Goal: Transaction & Acquisition: Purchase product/service

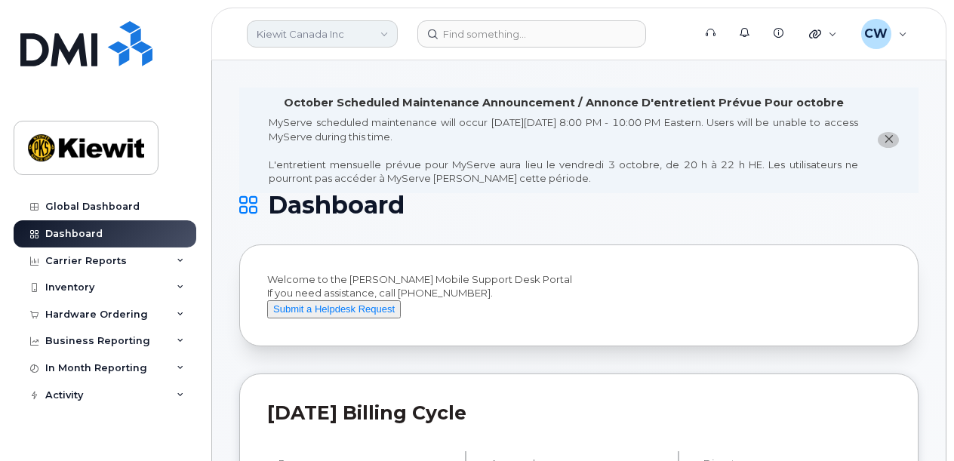
click at [363, 35] on link "Kiewit Canada Inc" at bounding box center [322, 33] width 151 height 27
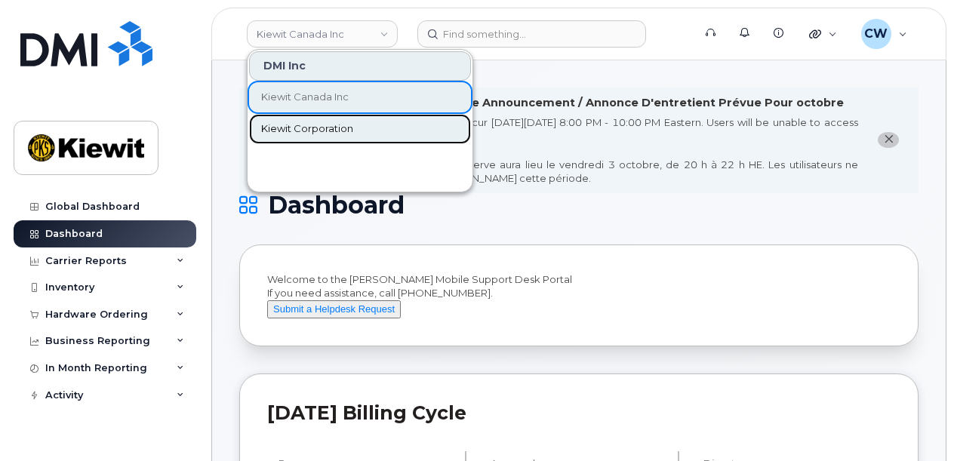
click at [342, 125] on span "Kiewit Corporation" at bounding box center [307, 128] width 92 height 15
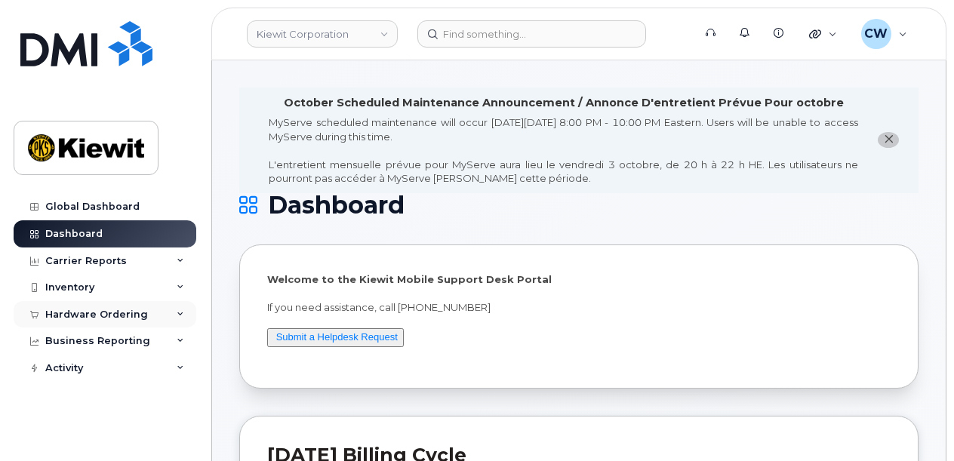
click at [101, 309] on div "Hardware Ordering" at bounding box center [96, 315] width 103 height 12
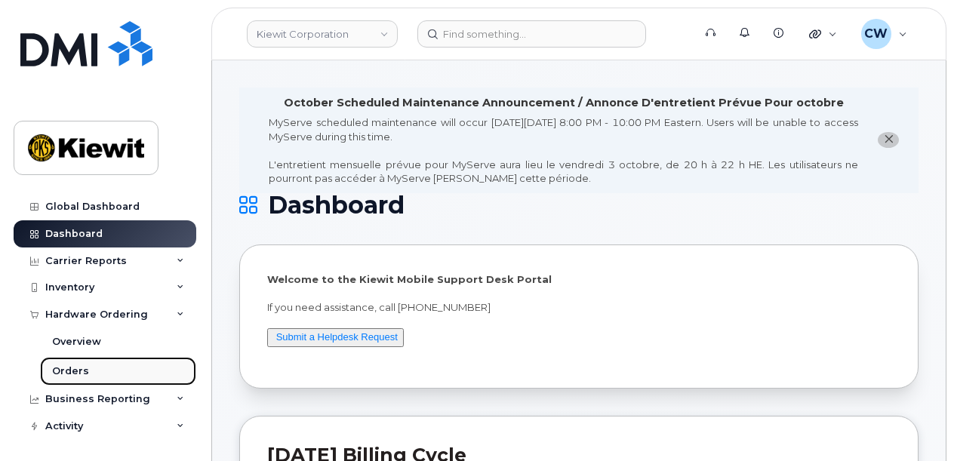
click at [83, 368] on div "Orders" at bounding box center [70, 371] width 37 height 14
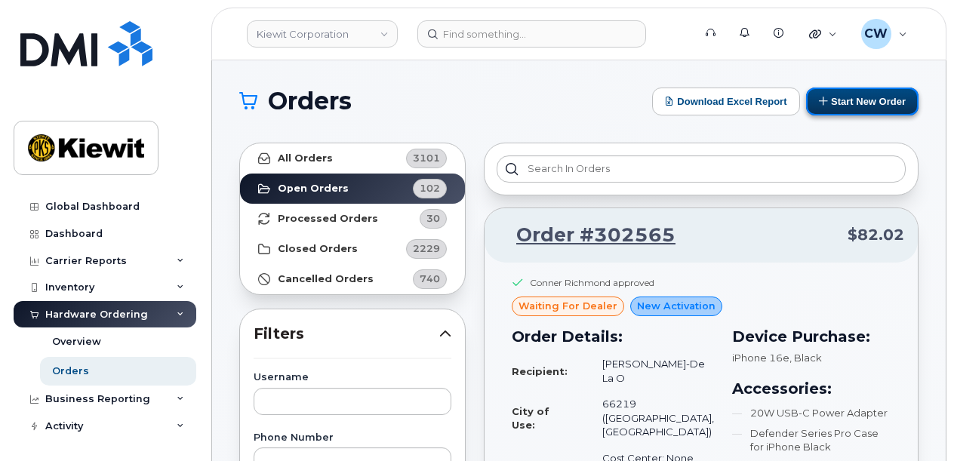
click at [869, 102] on button "Start New Order" at bounding box center [862, 102] width 112 height 28
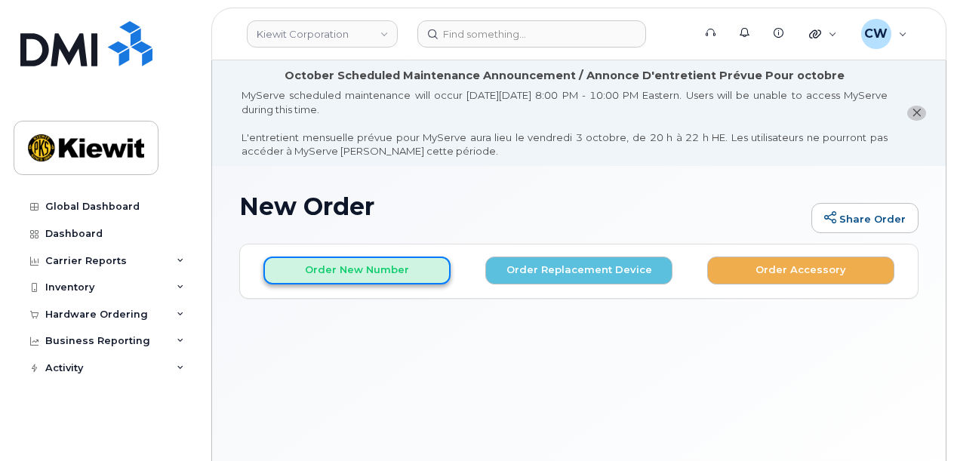
click at [337, 275] on button "Order New Number" at bounding box center [356, 271] width 187 height 28
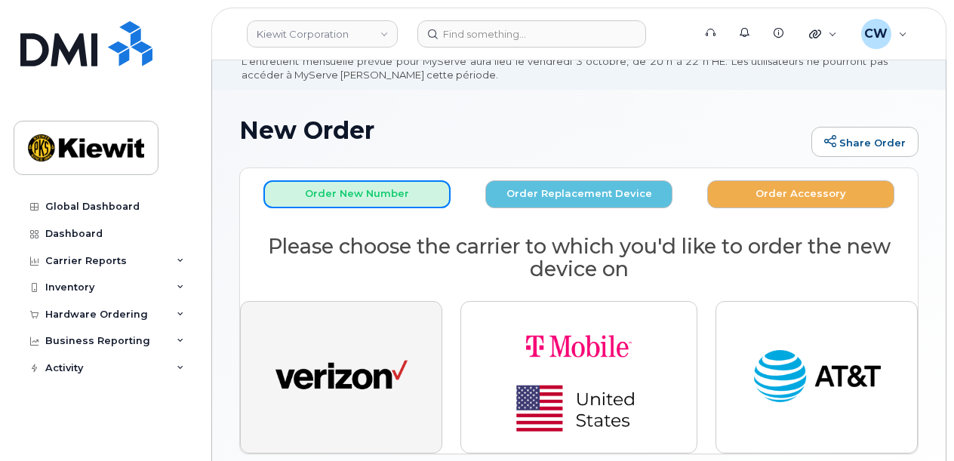
scroll to position [100, 0]
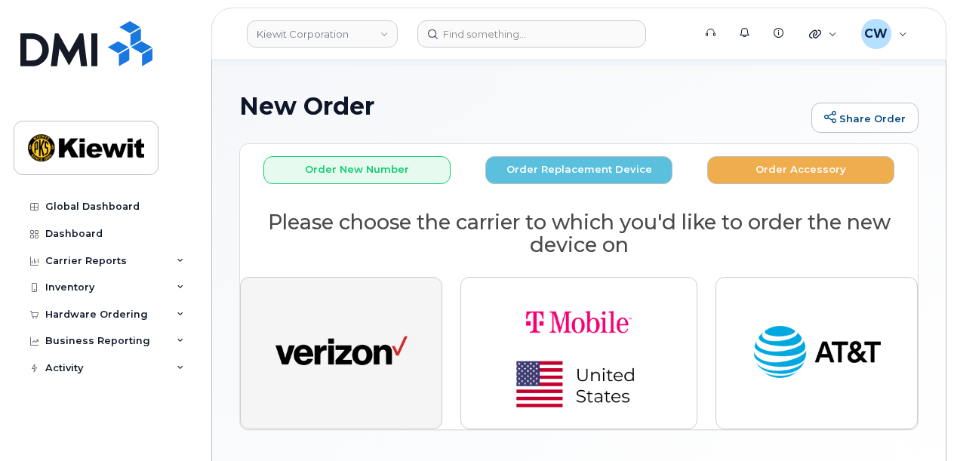
click at [318, 350] on img "button" at bounding box center [341, 353] width 132 height 68
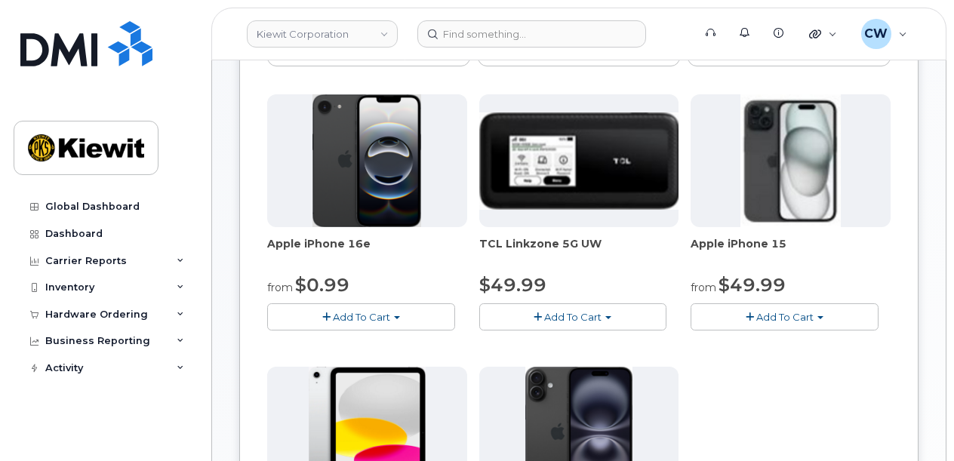
scroll to position [302, 0]
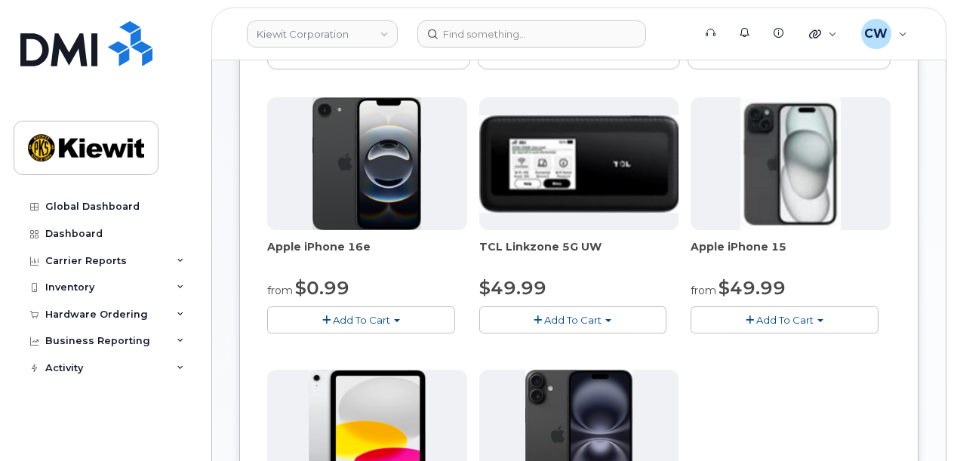
click at [371, 321] on span "Add To Cart" at bounding box center [361, 320] width 57 height 12
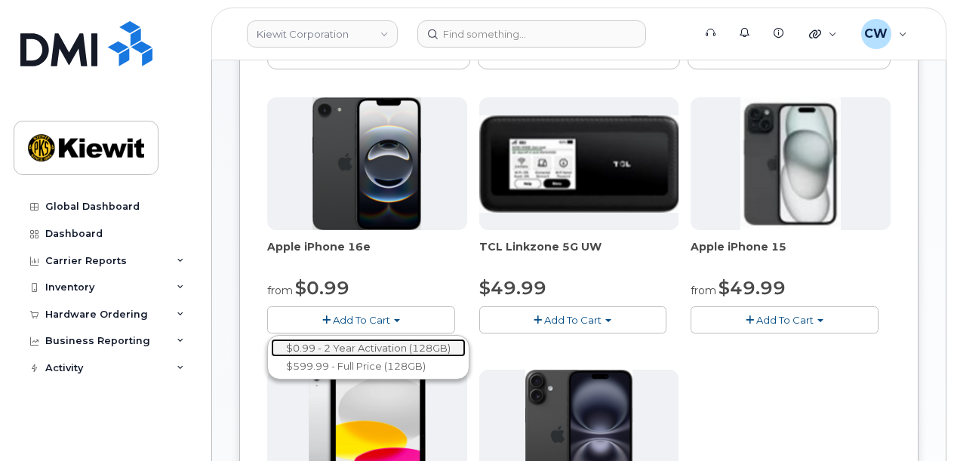
click at [365, 349] on link "$0.99 - 2 Year Activation (128GB)" at bounding box center [368, 348] width 195 height 19
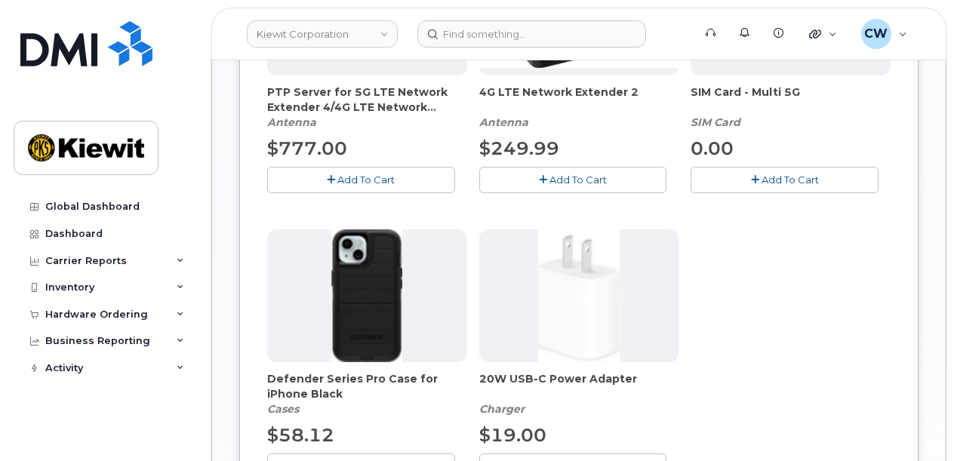
scroll to position [604, 0]
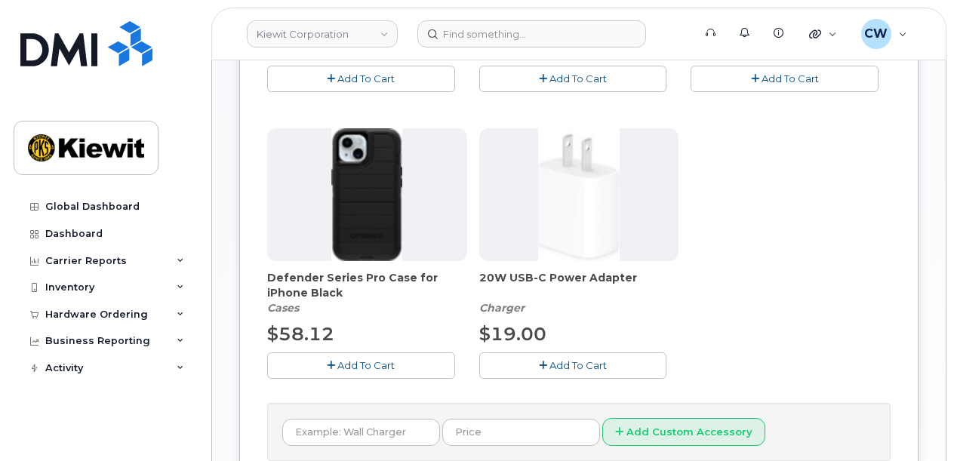
click at [365, 359] on span "Add To Cart" at bounding box center [365, 365] width 57 height 12
click at [598, 366] on span "Add To Cart" at bounding box center [577, 365] width 57 height 12
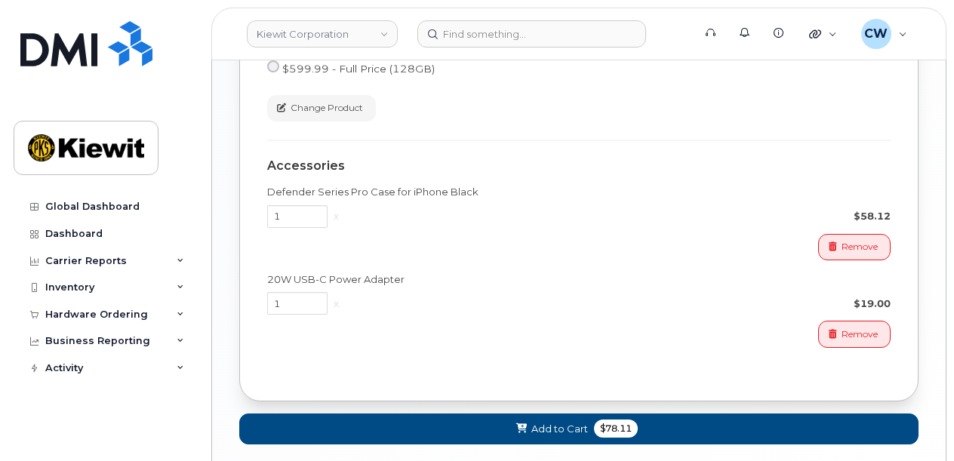
scroll to position [1291, 0]
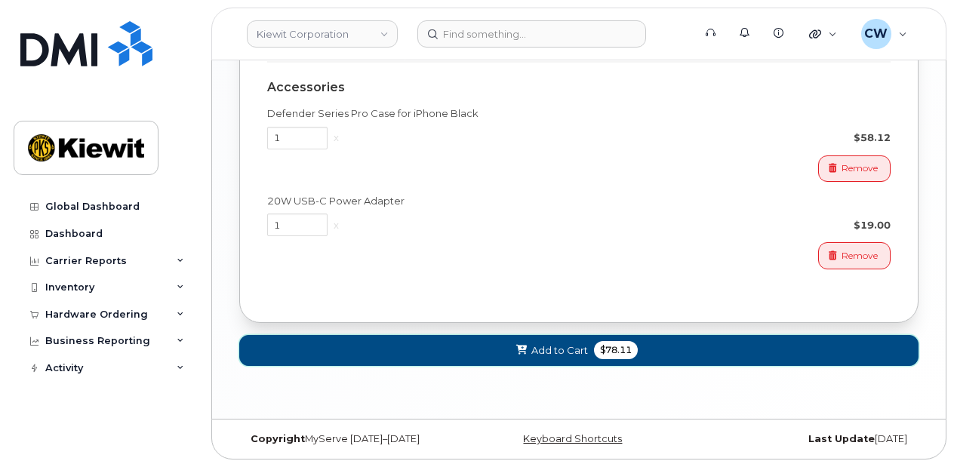
click at [583, 343] on span "Add to Cart" at bounding box center [559, 350] width 57 height 14
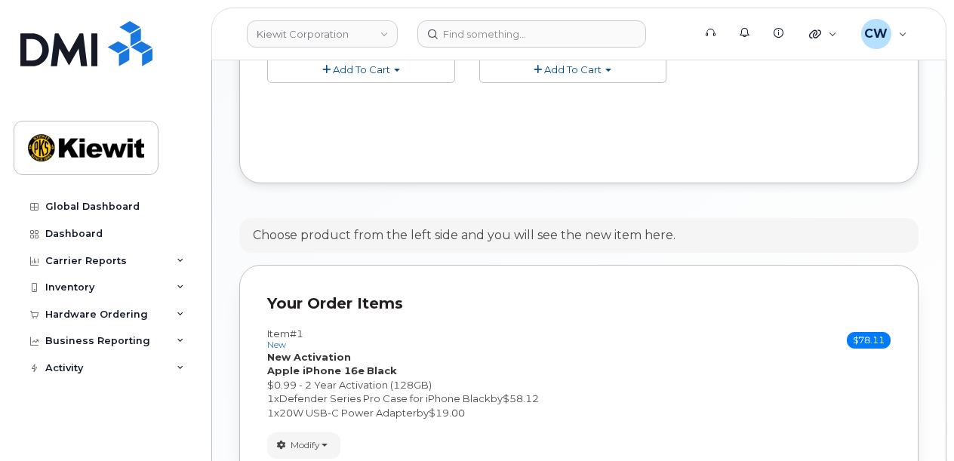
scroll to position [991, 0]
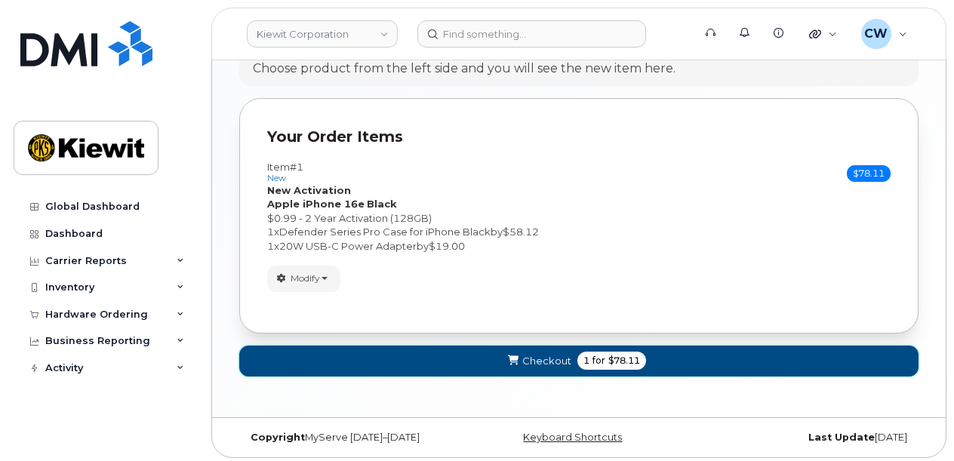
click at [572, 358] on button "Checkout 1 for $78.11" at bounding box center [578, 361] width 679 height 31
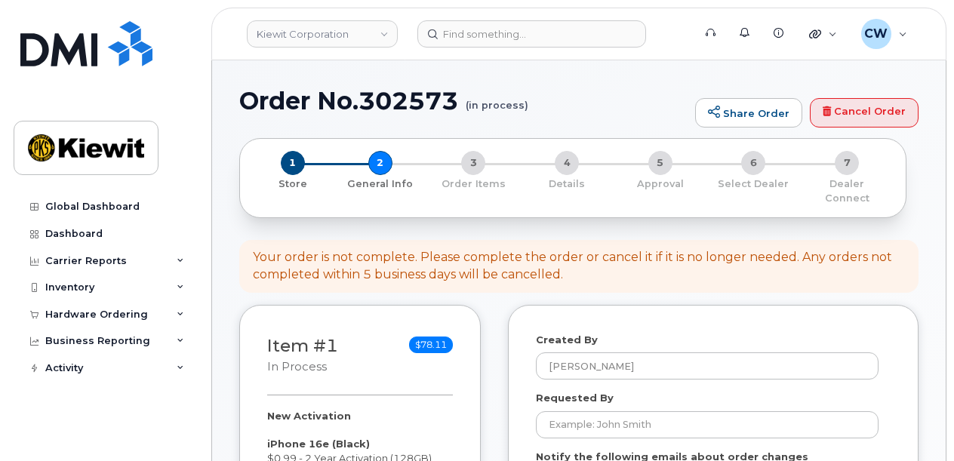
select select
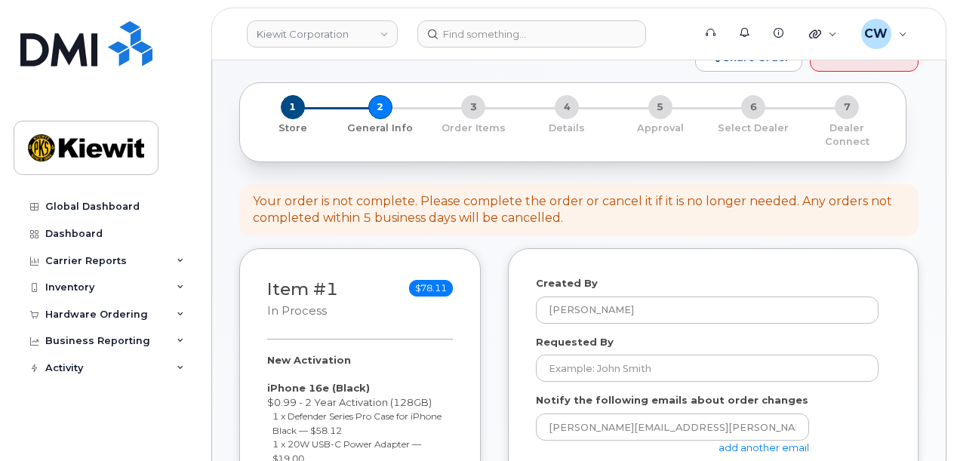
scroll to position [201, 0]
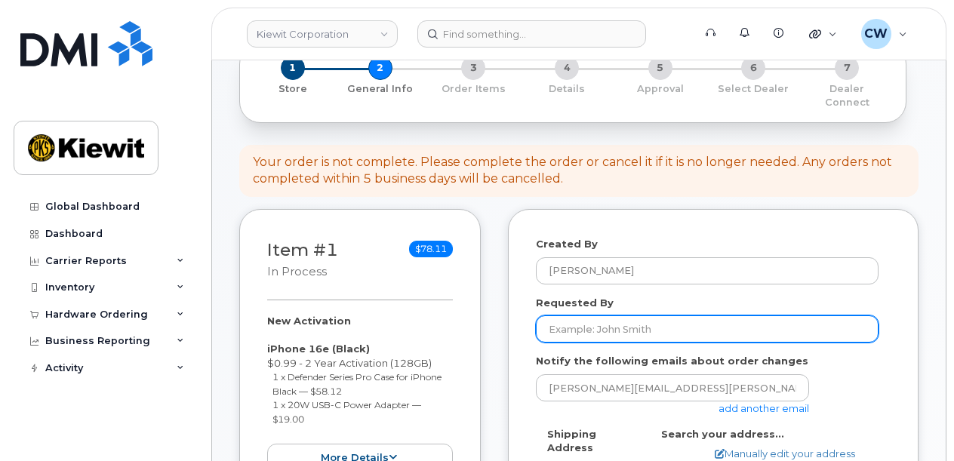
click at [598, 318] on input "Requested By" at bounding box center [707, 328] width 343 height 27
drag, startPoint x: 598, startPoint y: 318, endPoint x: 530, endPoint y: 318, distance: 67.9
type input "[PERSON_NAME]"
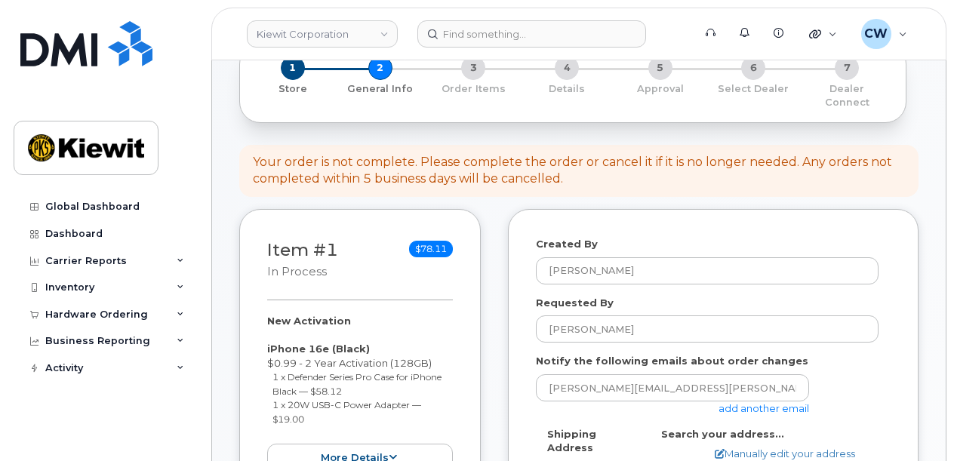
click at [756, 402] on link "add another email" at bounding box center [763, 408] width 91 height 12
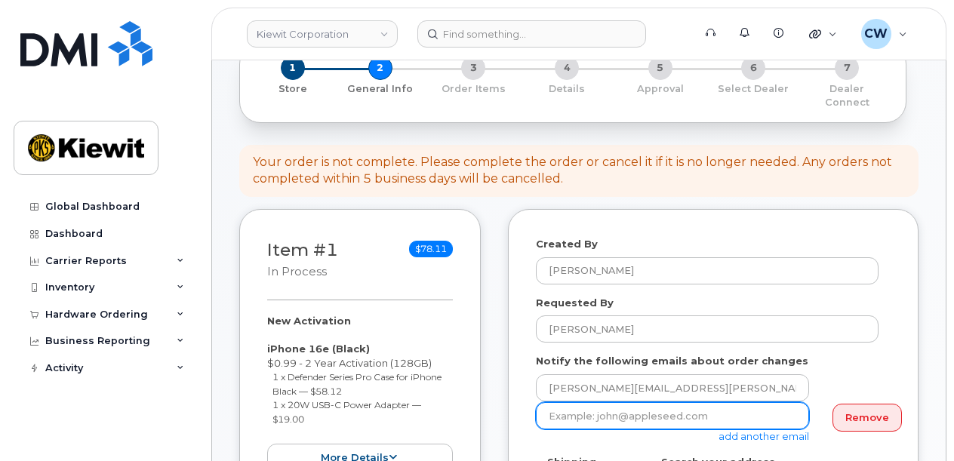
click at [606, 402] on input "email" at bounding box center [672, 415] width 273 height 27
paste input "Kayla.Arrington"
type input "Kayla.Arrington@kiewit.com"
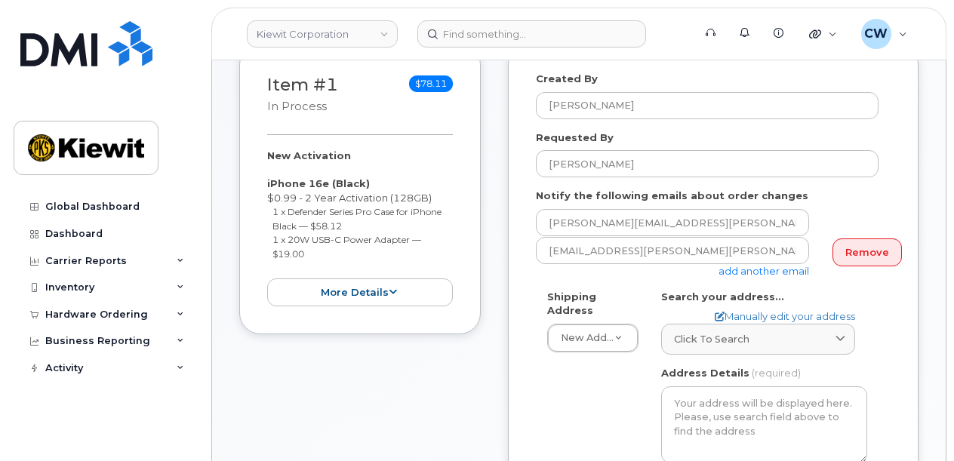
scroll to position [402, 0]
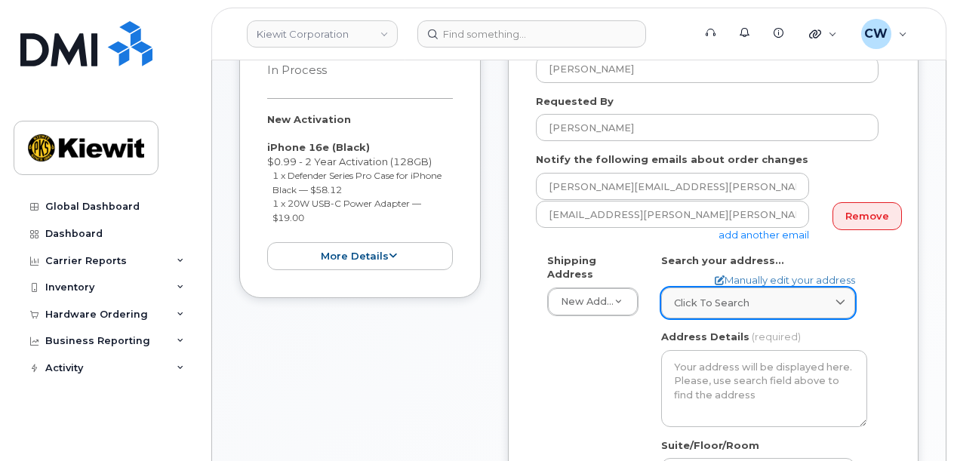
click at [714, 296] on span "Click to search" at bounding box center [711, 303] width 75 height 14
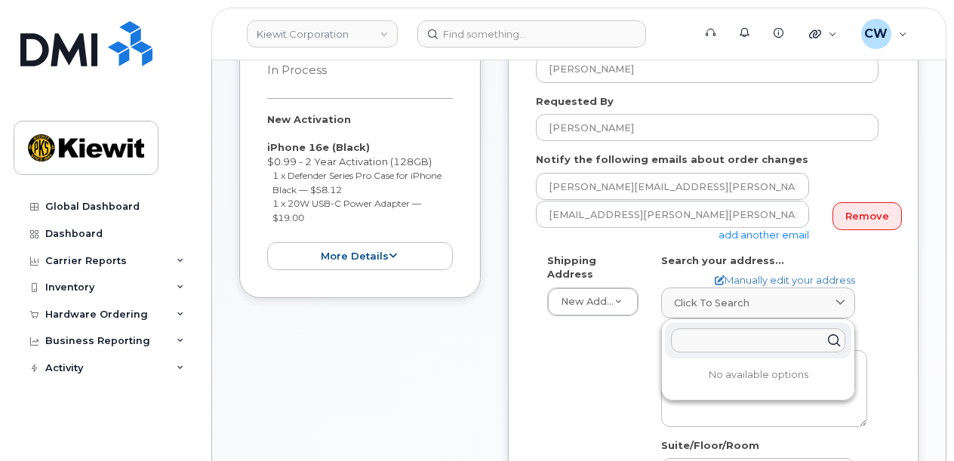
paste input "6200 Lee Vista Blvd, Ste 100, Orlando, FL 32822"
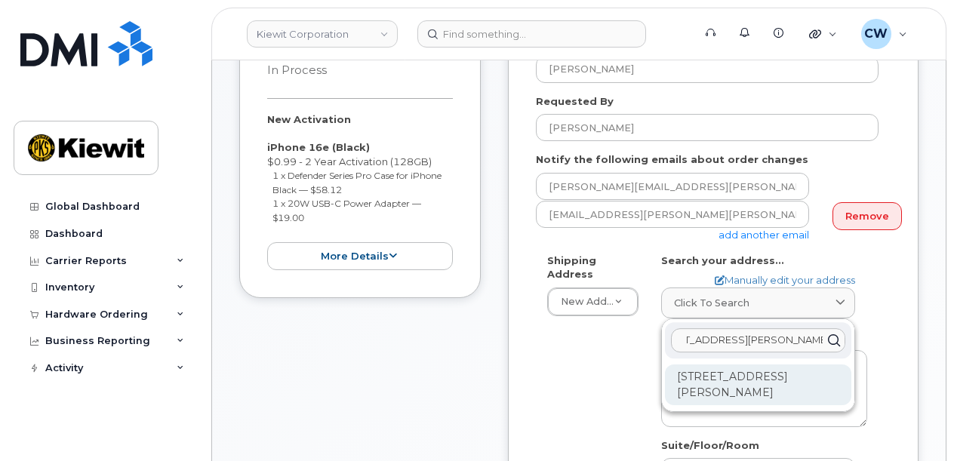
type input "6200 Lee Vista Blvd, Ste 100, Orlando, FL 32822"
click at [714, 364] on div "6200 Lee Vista Blvd Ste 100 Orlando FL 32822-5149" at bounding box center [758, 384] width 186 height 41
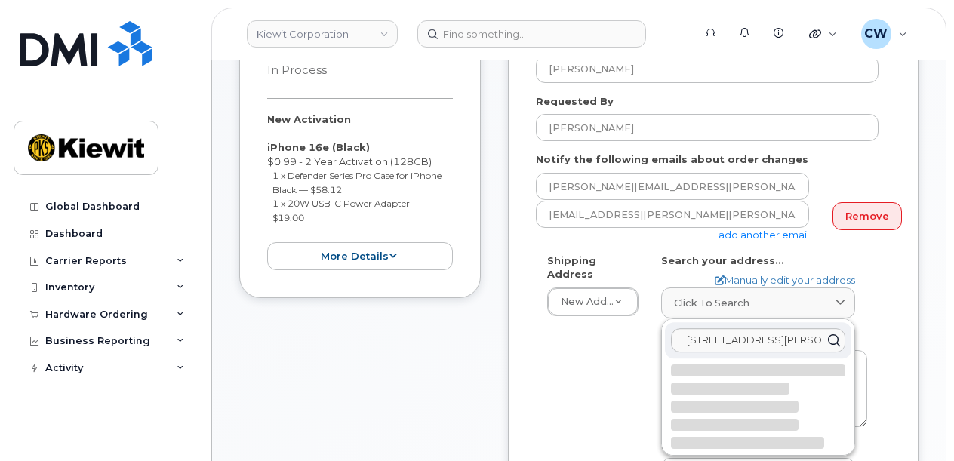
select select
type textarea "6200 Lee Vista Blvd Ste 100 ORLANDO FL 32822-5149 UNITED STATES"
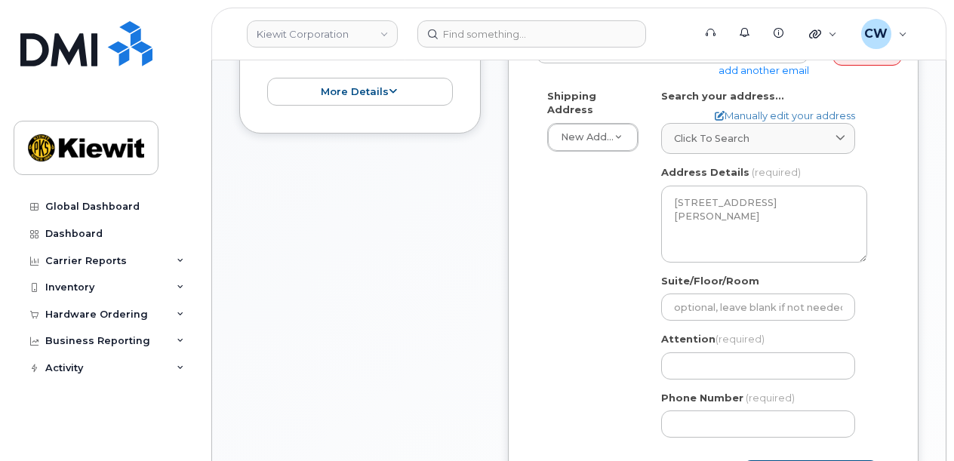
scroll to position [604, 0]
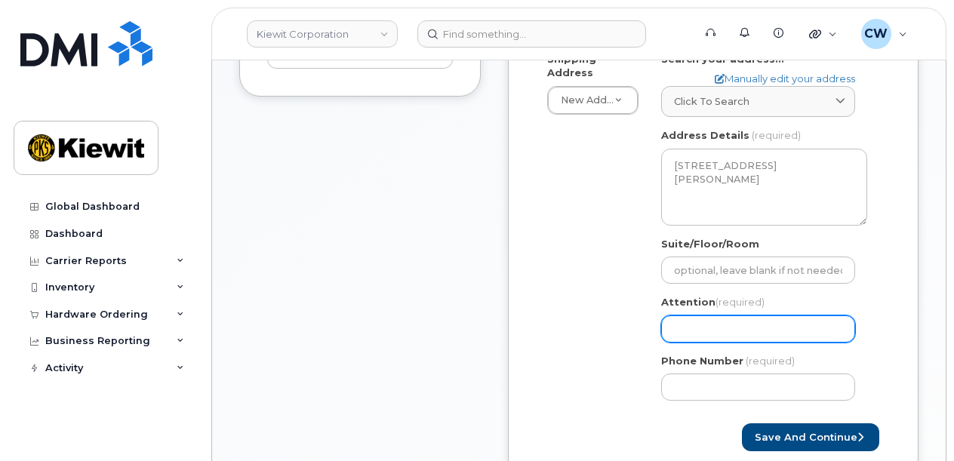
click at [693, 315] on input "Attention (required)" at bounding box center [758, 328] width 194 height 27
select select
type input "A"
select select
type input "An"
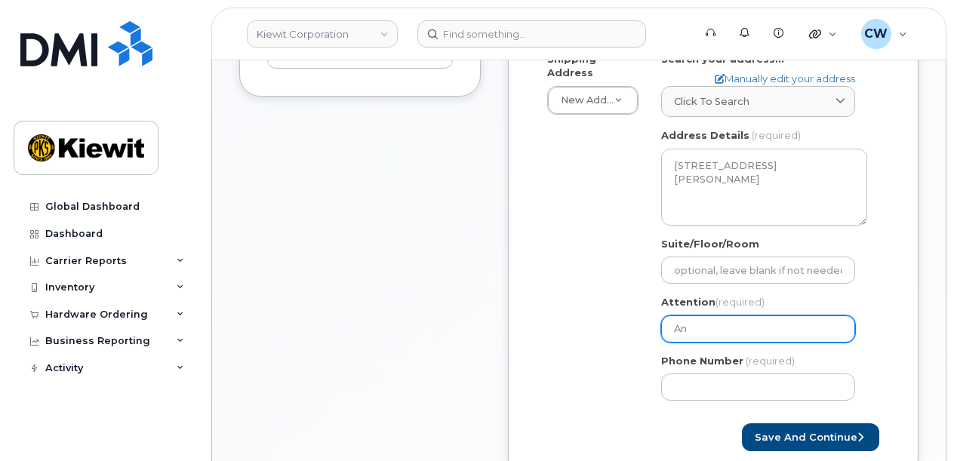
select select
type input "And"
select select
type input "Andy"
select select
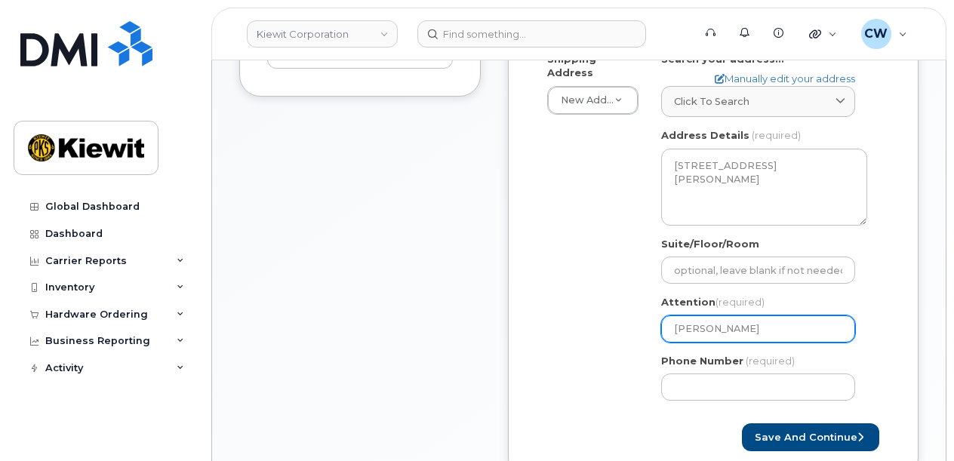
type input "Andy B"
select select
type input "Andy Bl"
select select
type input "Andy Bla"
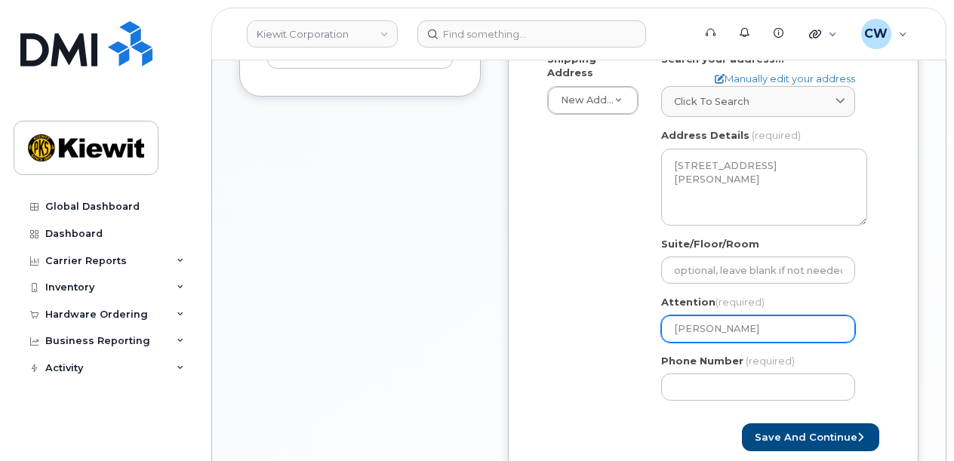
select select
type input "Andy Blai"
select select
type input "[PERSON_NAME]"
select select
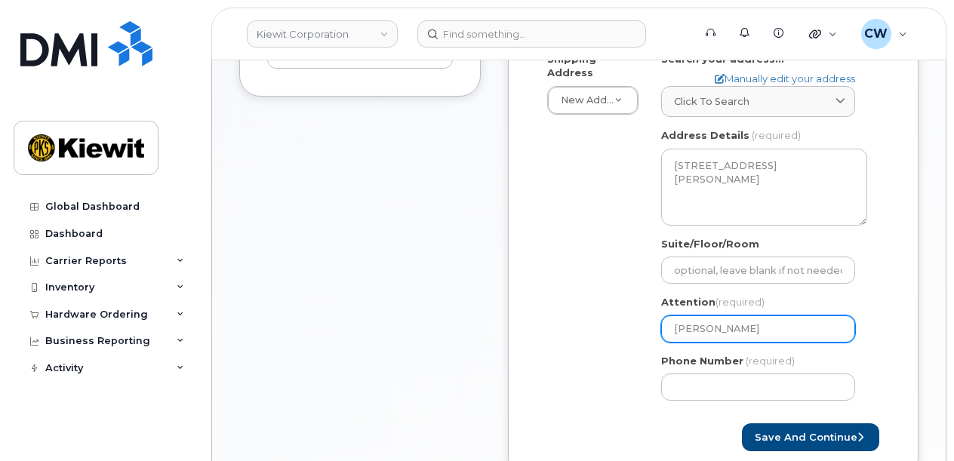
type input "Andy Blair a"
select select
type input "Andy Blair an"
select select
type input "Andy Blair and"
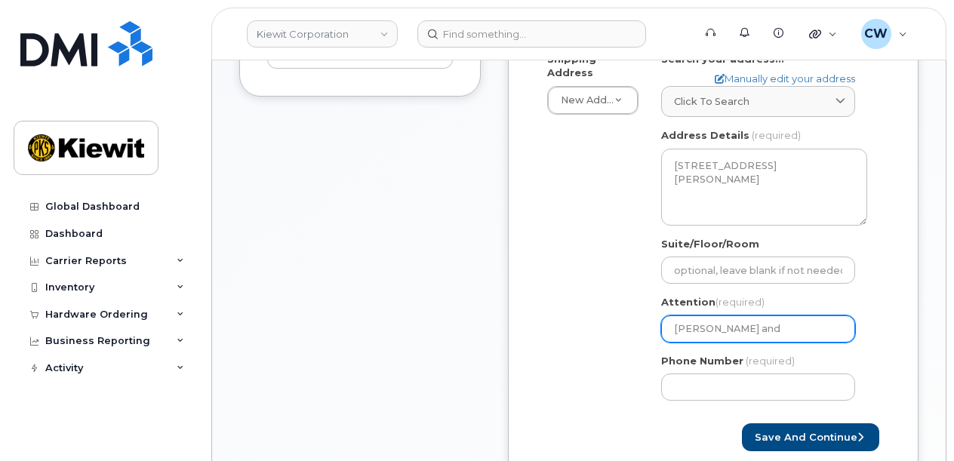
select select
type input "Andy Blair and M"
select select
type input "Andy Blair and Ma"
select select
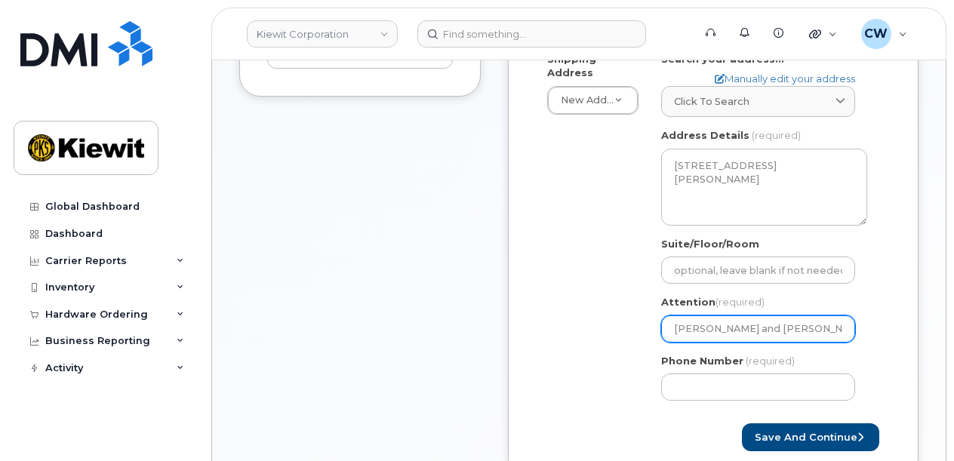
type input "Andy Blair and Mas"
select select
type input "Andy Blair and Maso"
select select
type input "Andy Blair and Mason"
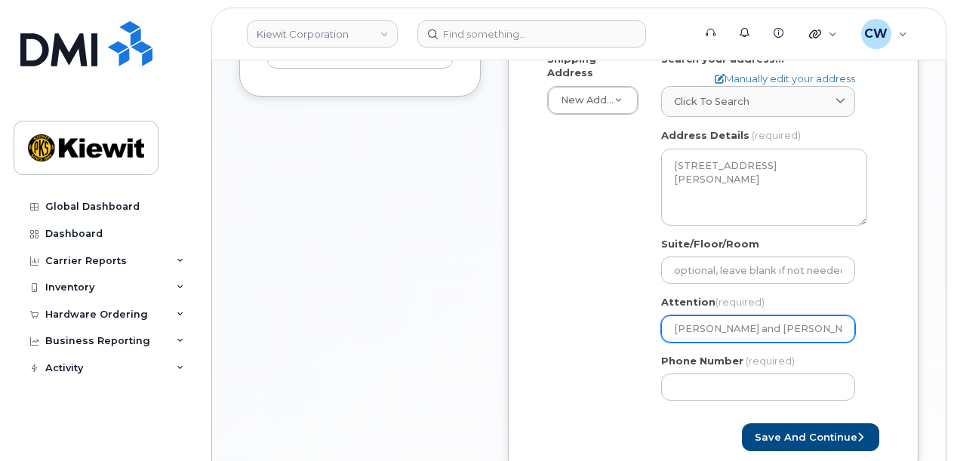
select select
type input "Andy Blair and Mason S"
select select
type input "Andy Blair and Mason Sh"
select select
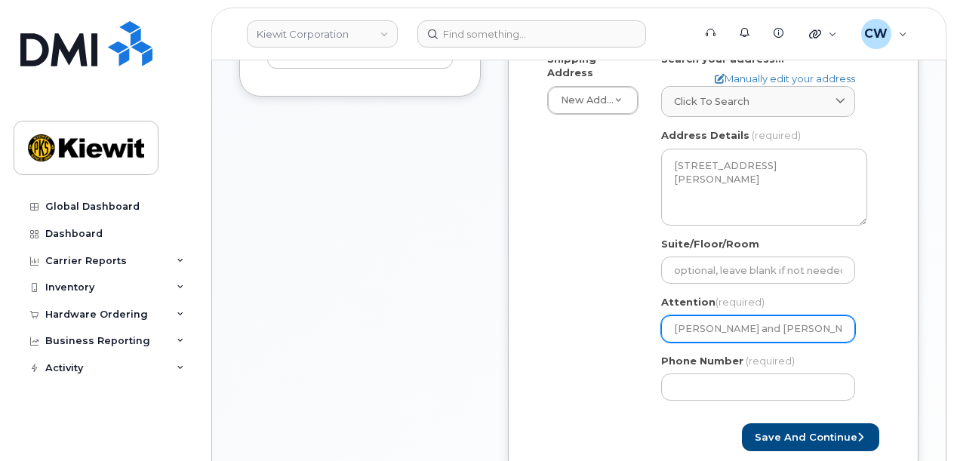
type input "Andy Blair and Mason Shu"
select select
type input "Andy Blair and Mason Shum"
select select
type input "Andy Blair and Mason Shuma"
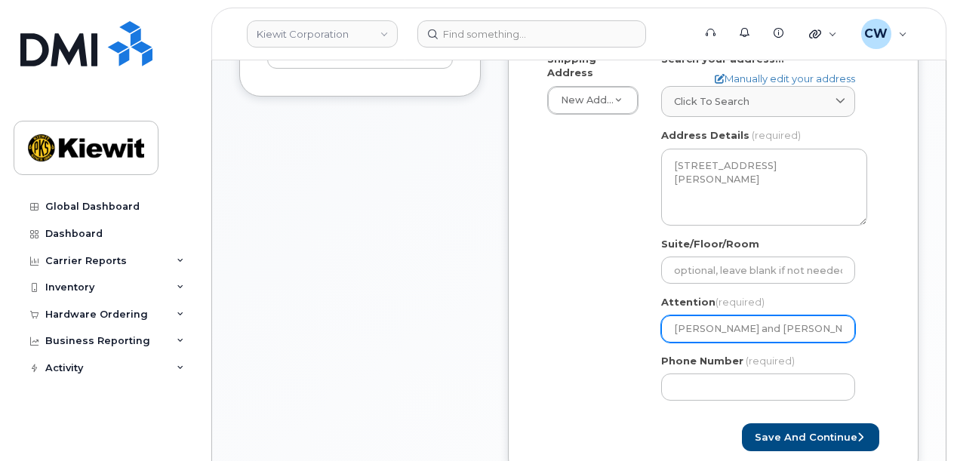
select select
type input "Andy Blair and Mason Shumat"
select select
type input "[PERSON_NAME] and [PERSON_NAME]"
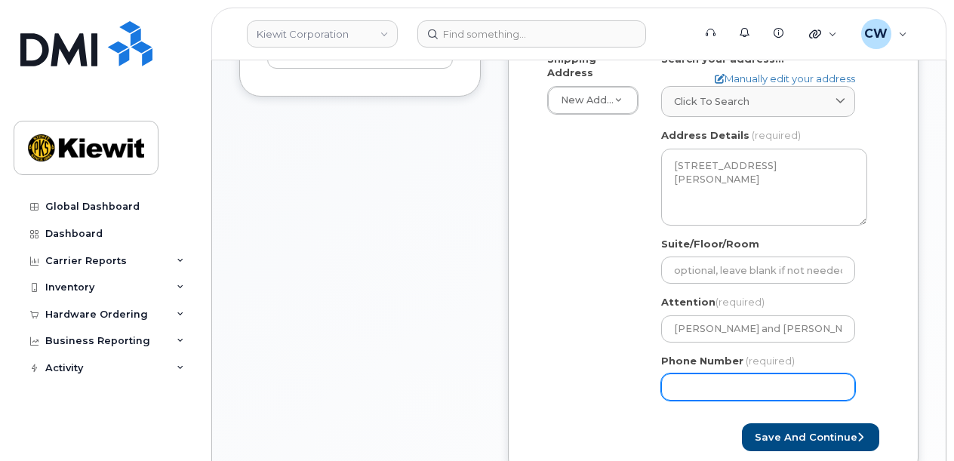
click at [746, 374] on input "Phone Number" at bounding box center [758, 387] width 194 height 27
type input "877772770"
select select
type input "8777727707"
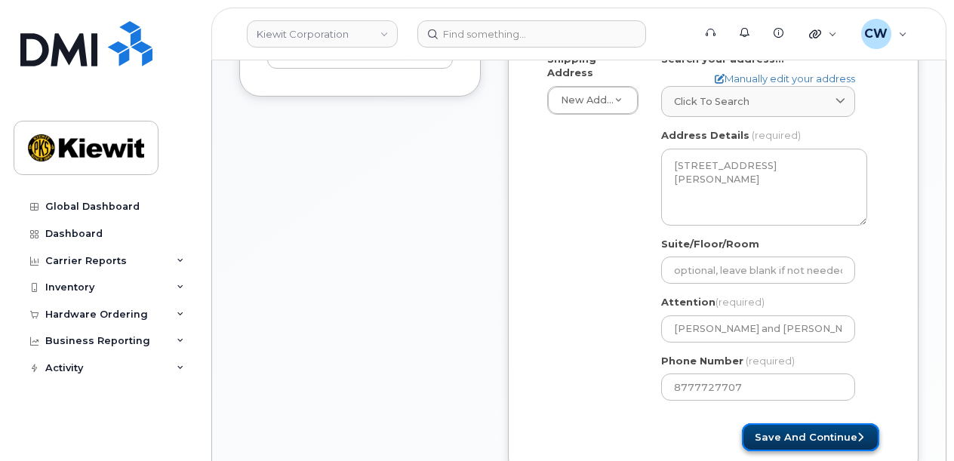
click at [798, 423] on button "Save and Continue" at bounding box center [810, 437] width 137 height 28
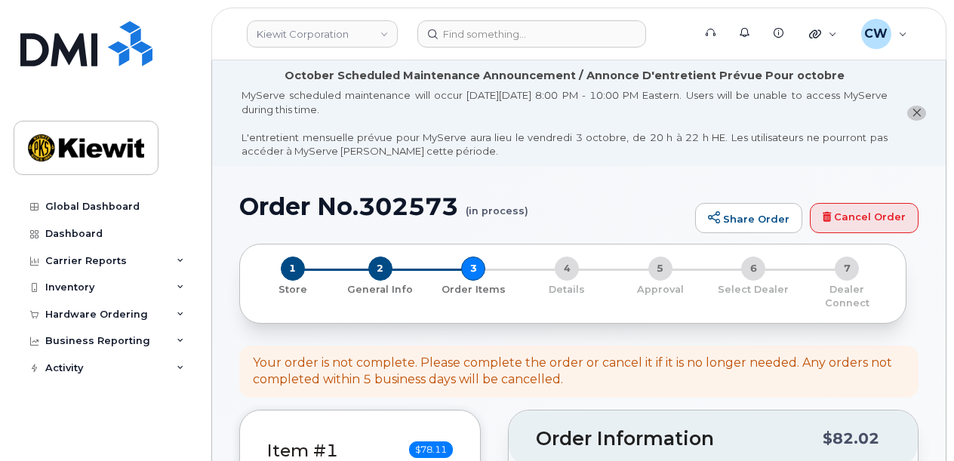
select select
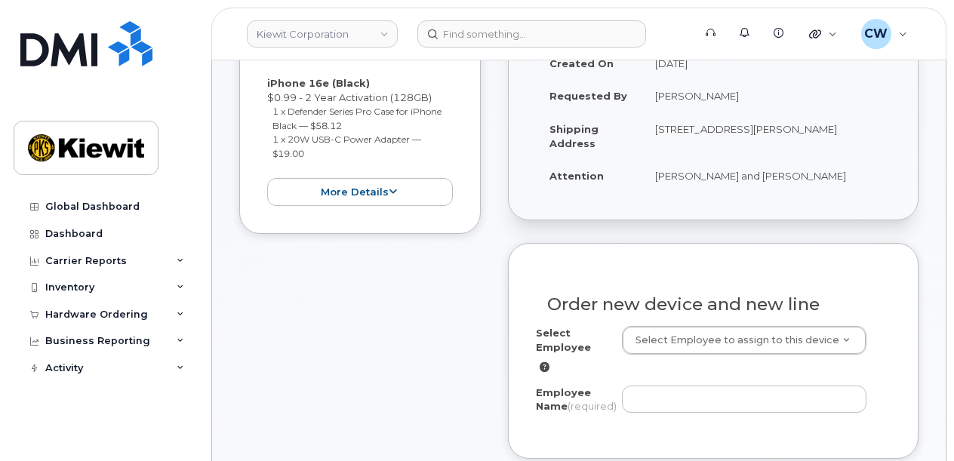
scroll to position [503, 0]
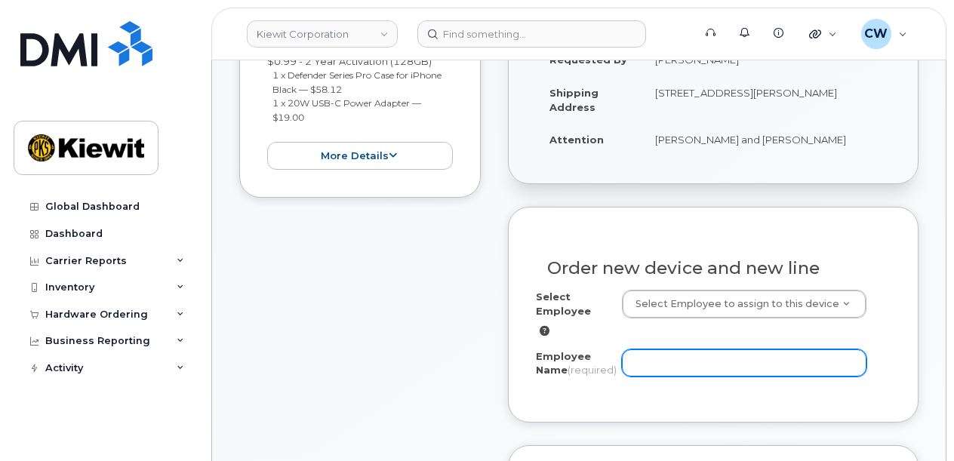
click at [696, 349] on input "Employee Name (required)" at bounding box center [744, 362] width 245 height 27
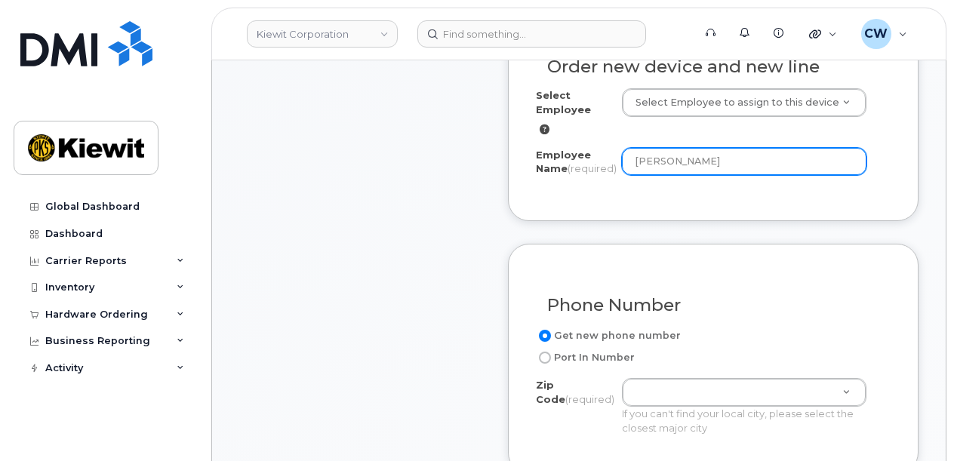
scroll to position [804, 0]
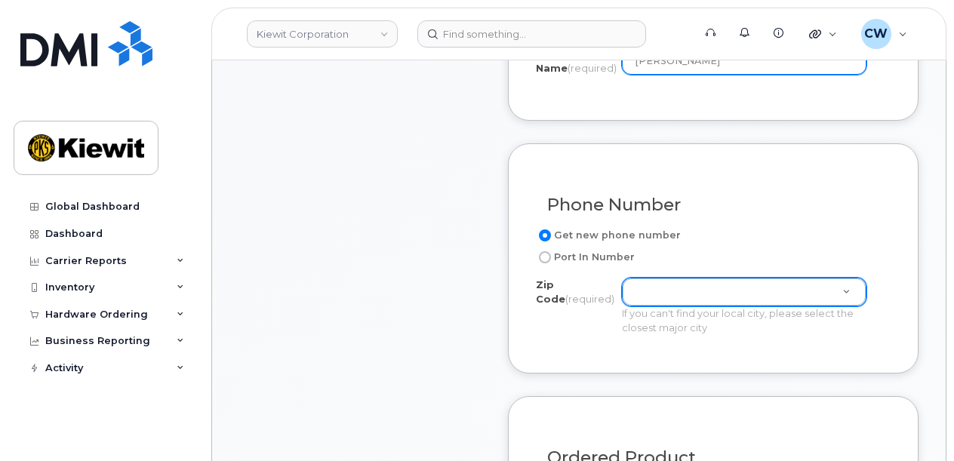
type input "[PERSON_NAME]"
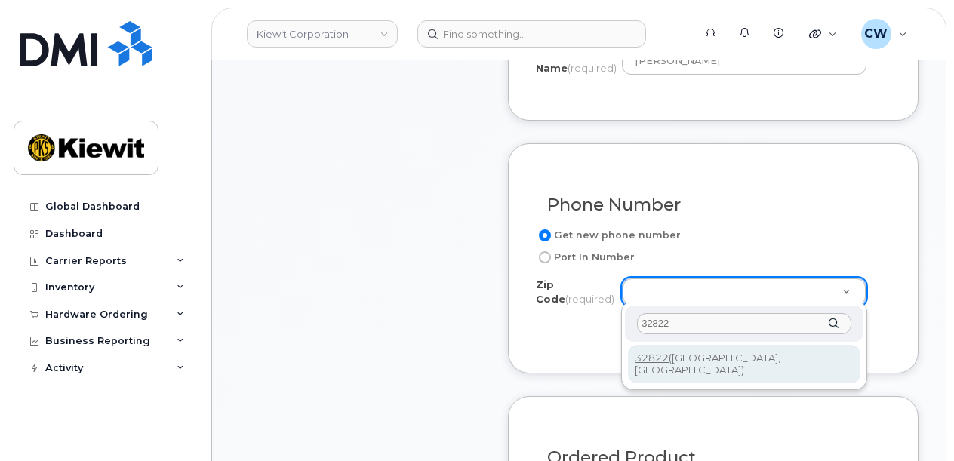
type input "32822"
type input "32822 (Orlando, FL)"
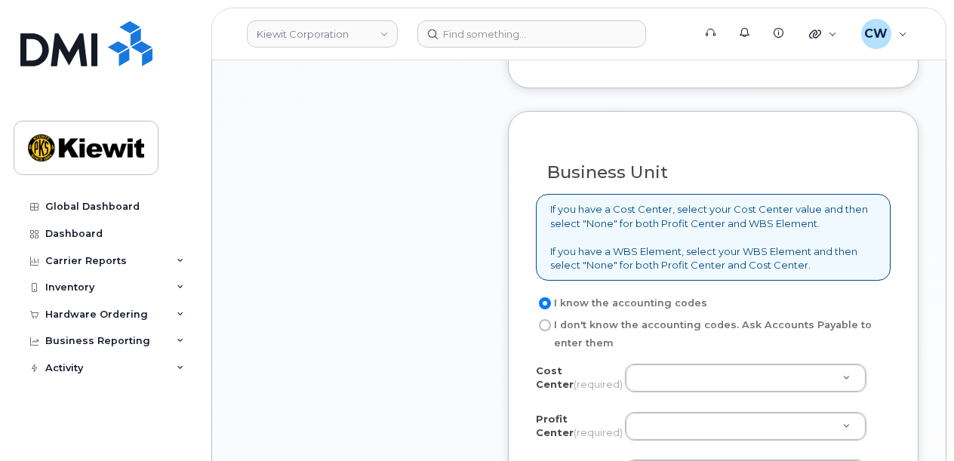
scroll to position [1308, 0]
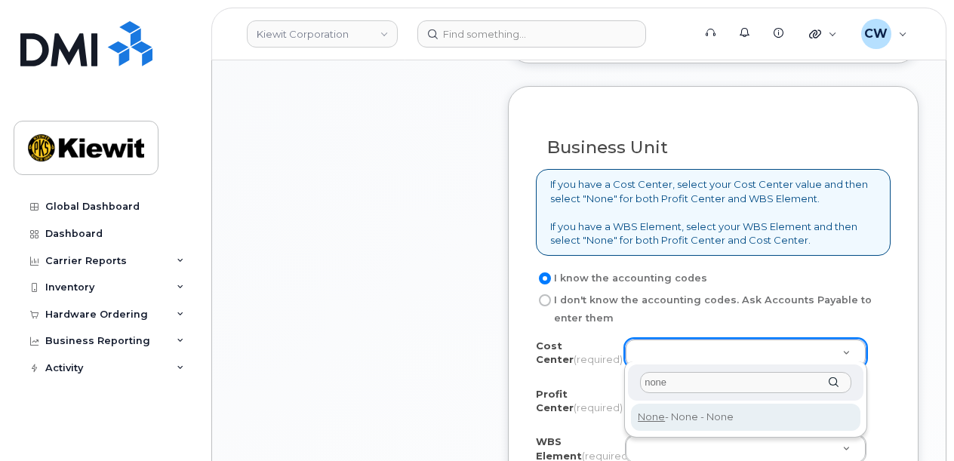
type input "none"
type input "None"
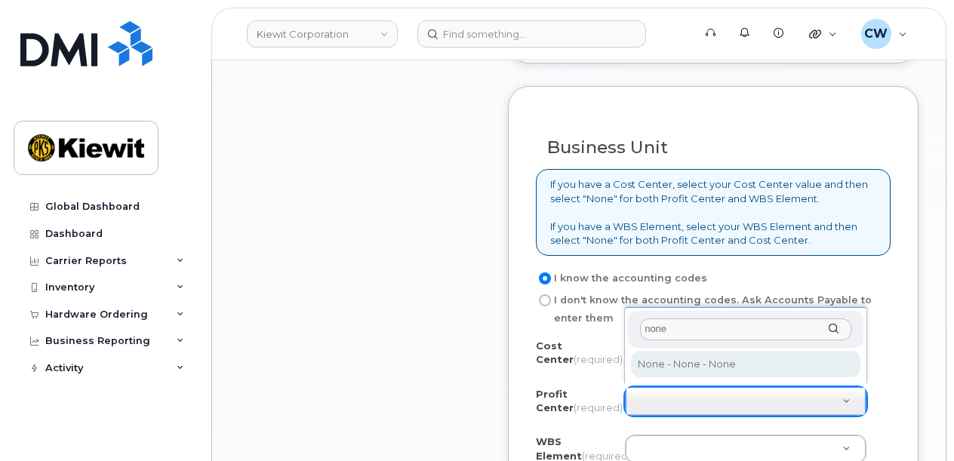
type input "none"
select select "None"
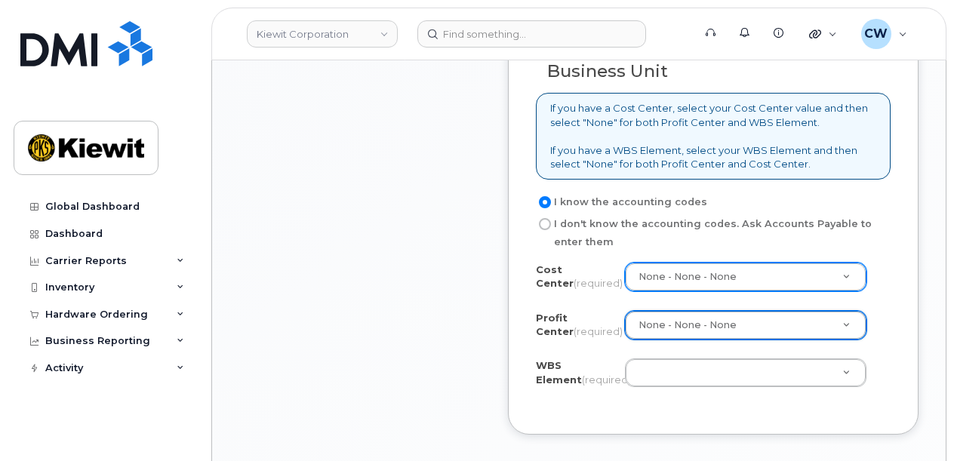
scroll to position [1408, 0]
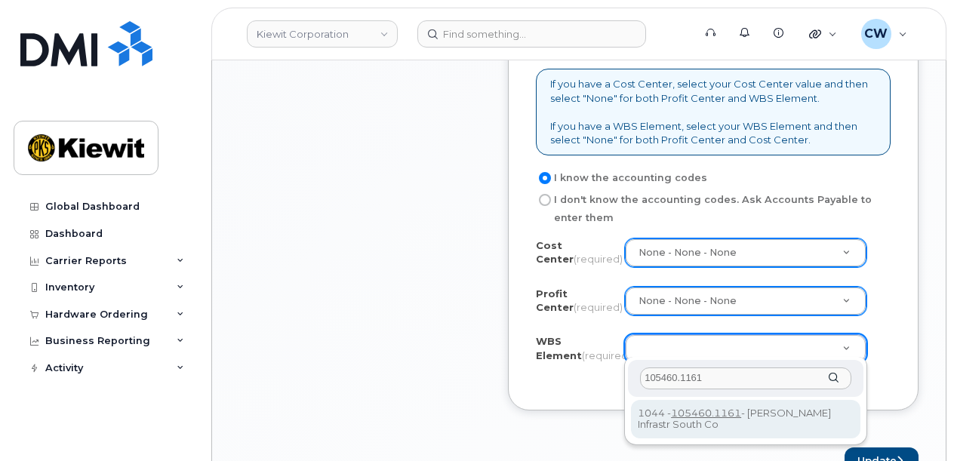
type input "105460.1161"
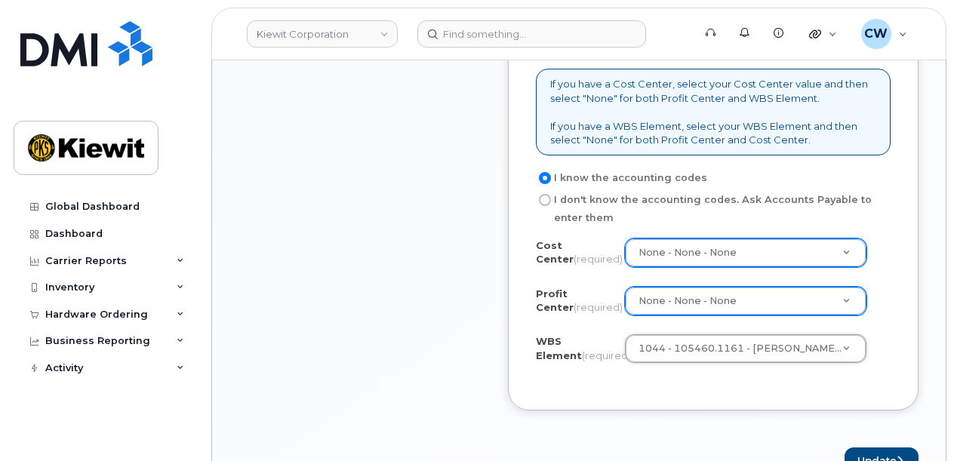
scroll to position [1509, 0]
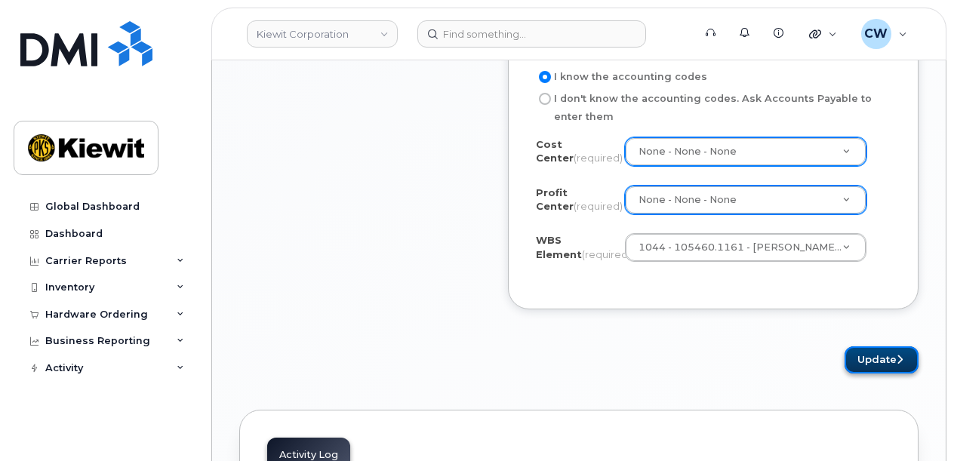
click at [867, 358] on button "Update" at bounding box center [881, 360] width 74 height 28
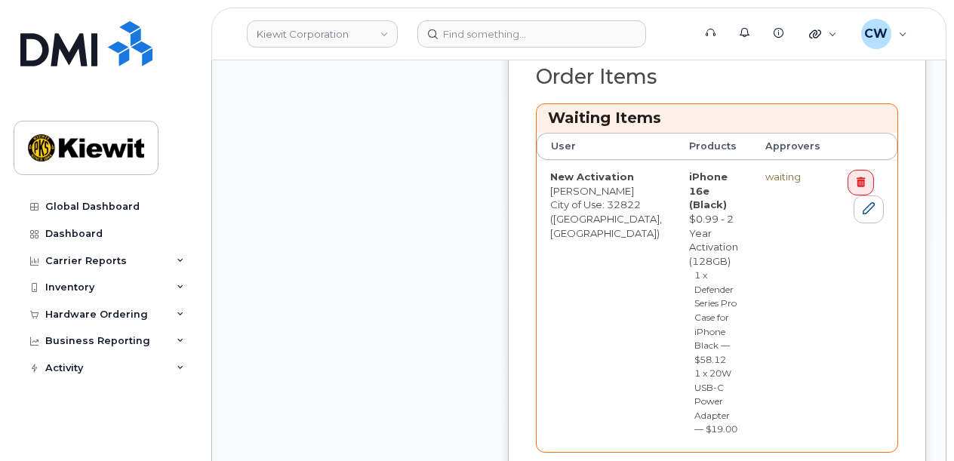
scroll to position [804, 0]
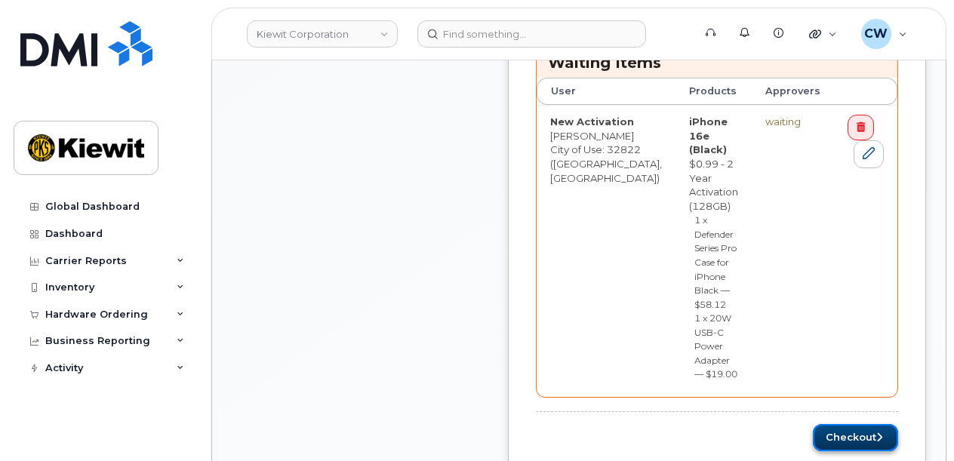
click at [827, 424] on button "Checkout" at bounding box center [855, 438] width 85 height 28
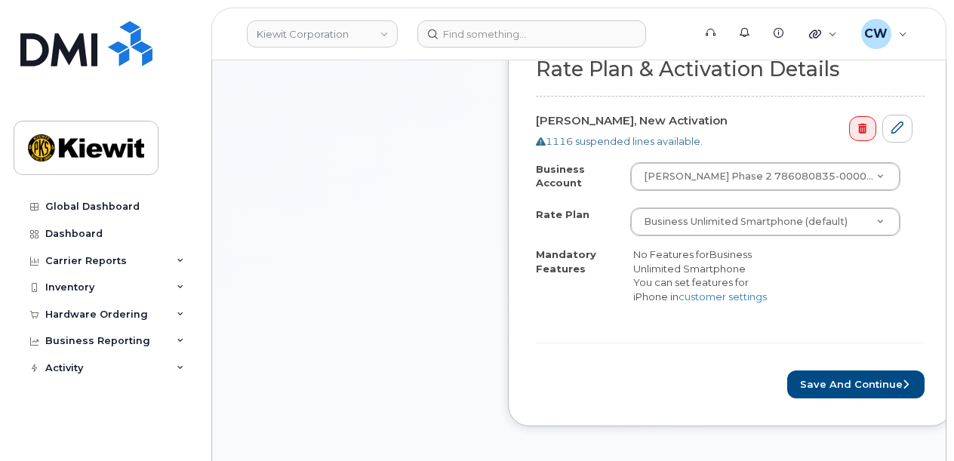
scroll to position [604, 0]
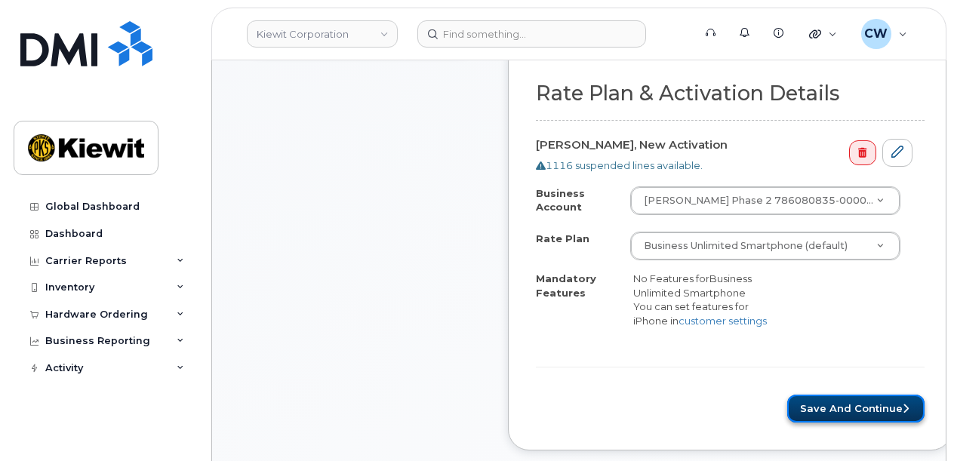
click at [812, 405] on button "Save and Continue" at bounding box center [855, 409] width 137 height 28
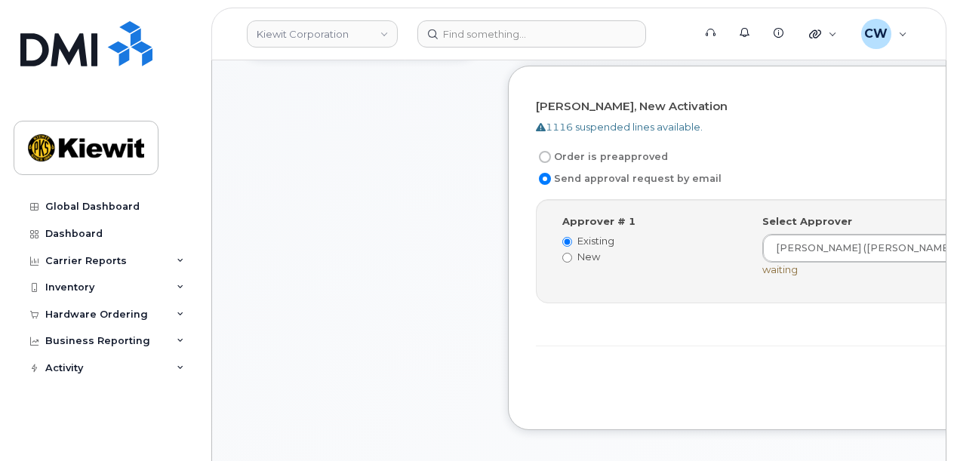
scroll to position [604, 0]
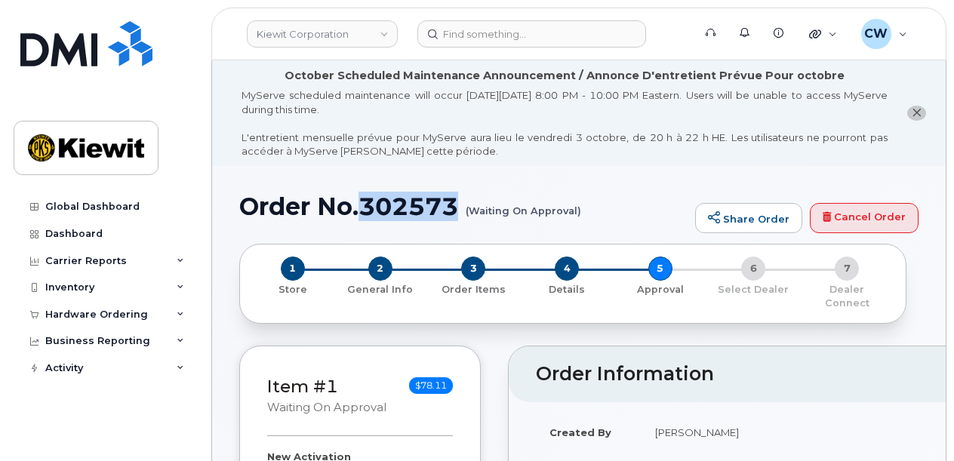
drag, startPoint x: 460, startPoint y: 213, endPoint x: 365, endPoint y: 208, distance: 95.2
click at [365, 208] on h1 "Order No.302573 (Waiting On Approval)" at bounding box center [463, 206] width 448 height 26
copy h1 "302573"
